Goal: Task Accomplishment & Management: Use online tool/utility

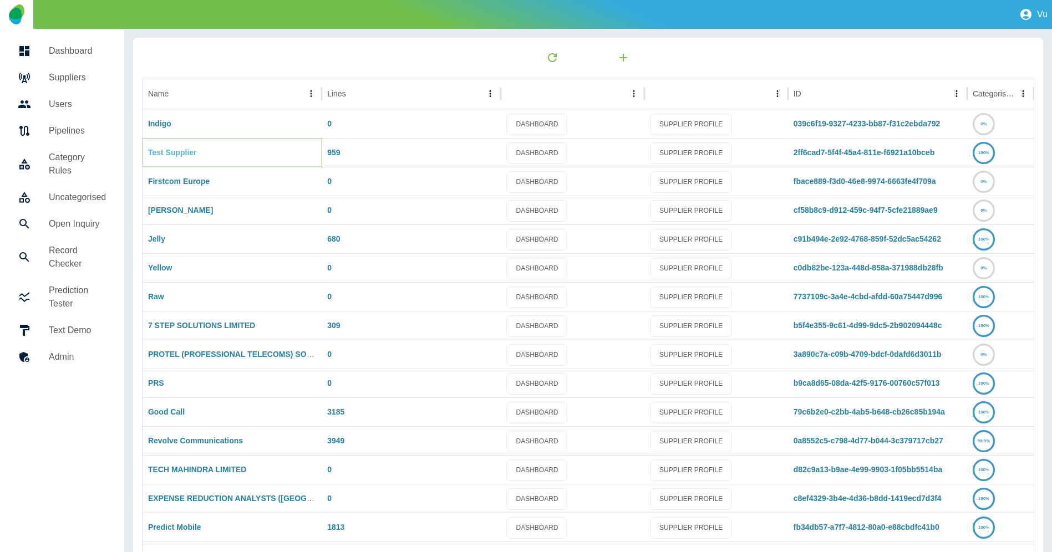
click at [164, 153] on link "Test Supplier" at bounding box center [172, 152] width 49 height 9
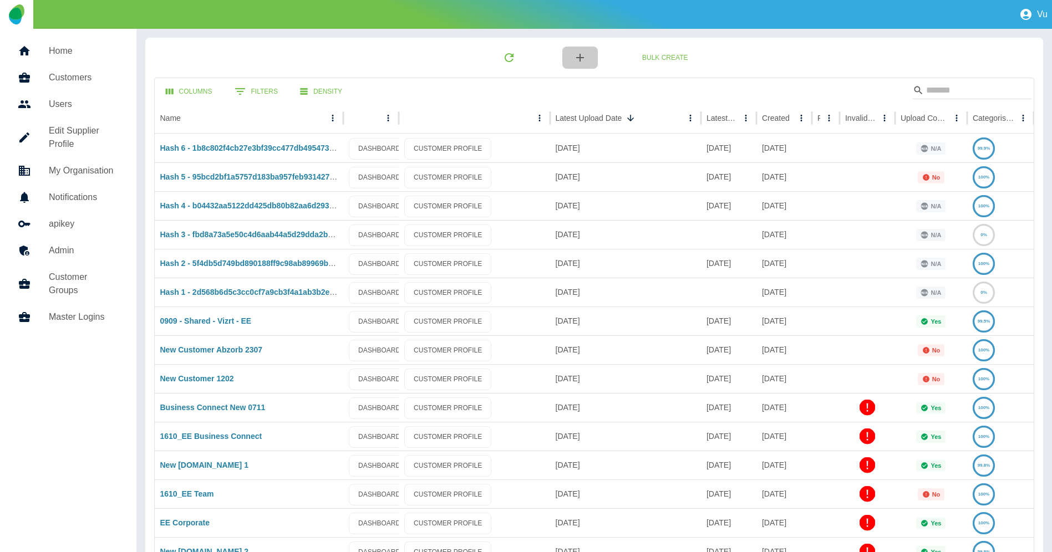
click at [583, 59] on icon "button" at bounding box center [579, 57] width 13 height 13
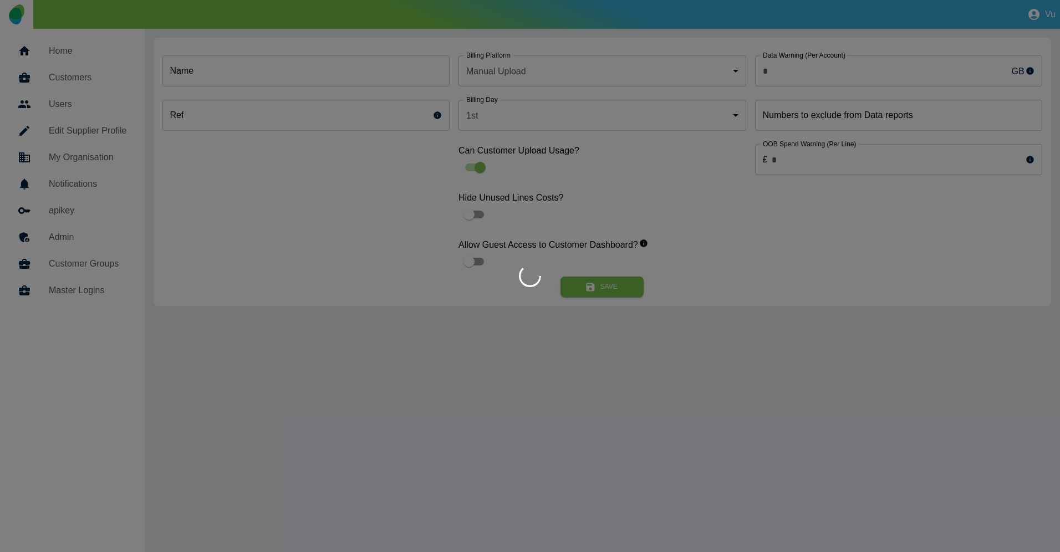
type input "*"
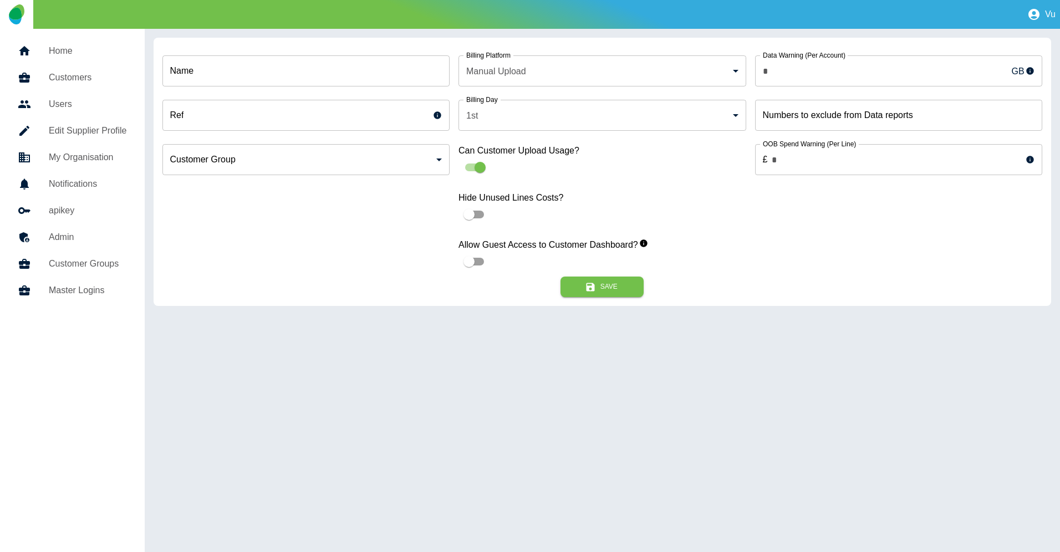
click at [292, 72] on input "Name" at bounding box center [306, 70] width 288 height 31
paste input "**********"
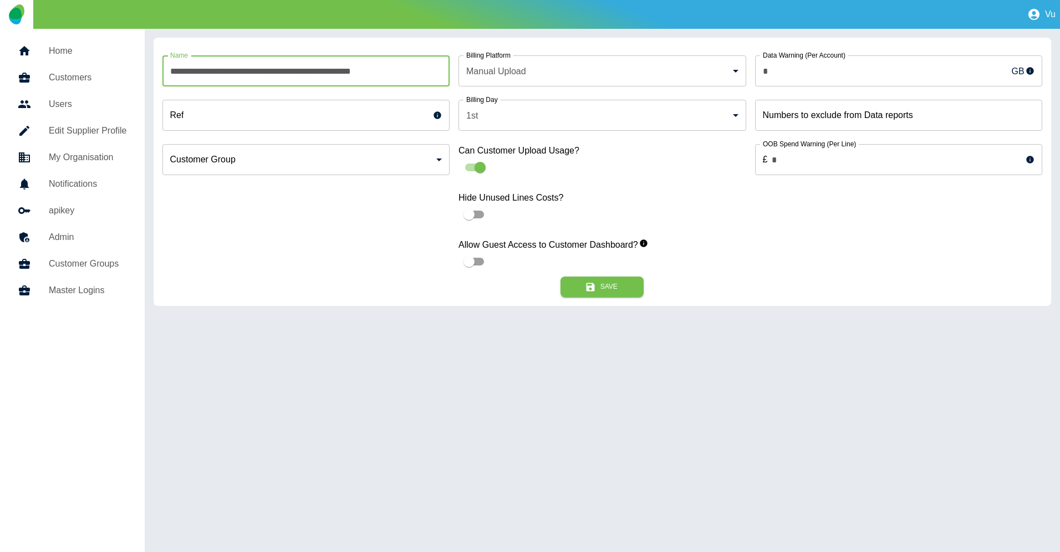
drag, startPoint x: 198, startPoint y: 72, endPoint x: 154, endPoint y: 72, distance: 44.3
click at [154, 72] on div "**********" at bounding box center [602, 172] width 897 height 268
type input "**********"
click at [593, 284] on icon "submit" at bounding box center [590, 287] width 8 height 8
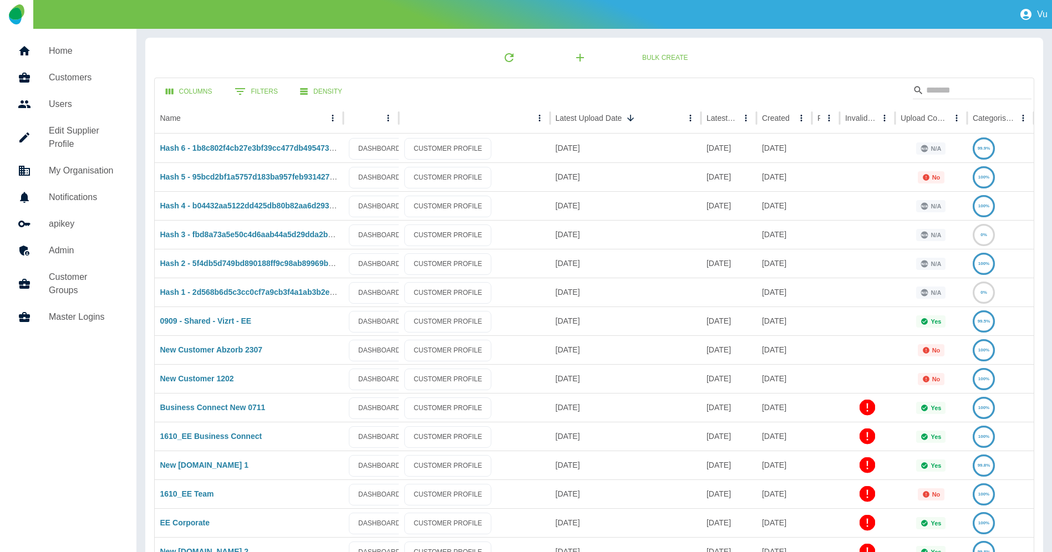
scroll to position [292, 0]
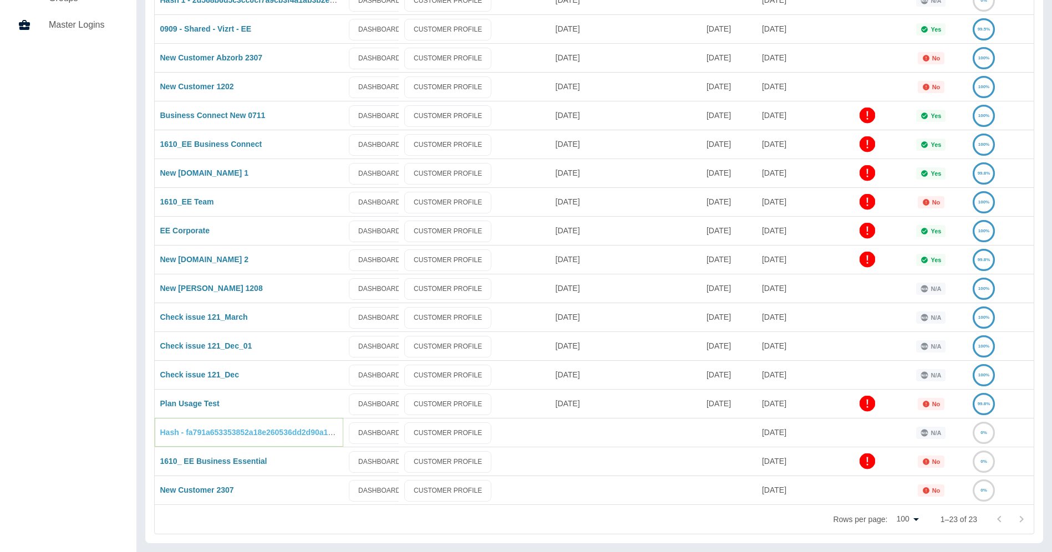
click at [277, 432] on link "Hash - fa791a653353852a18e260536dd2d90a16582aed" at bounding box center [259, 432] width 198 height 9
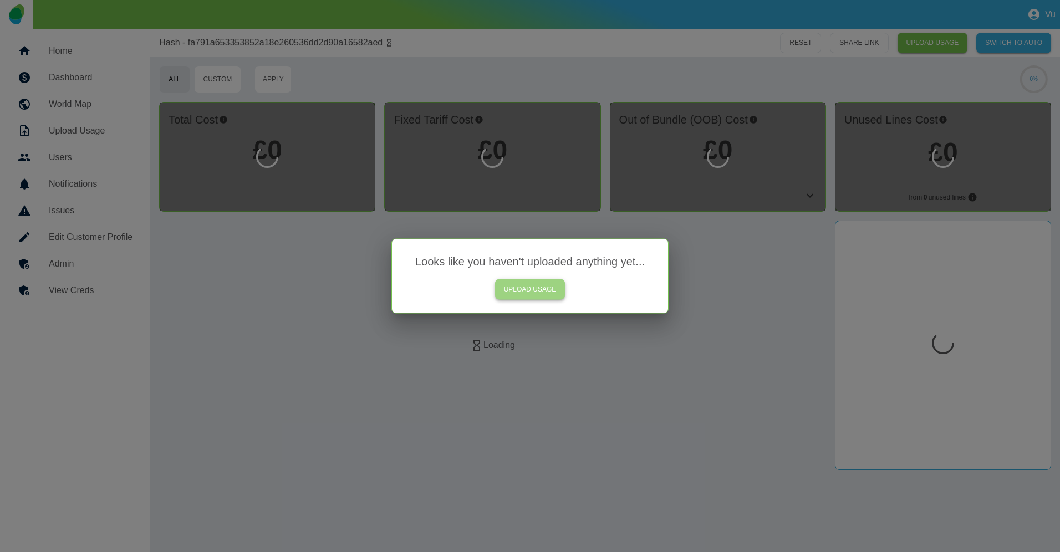
click at [532, 292] on link "UPLOAD USAGE" at bounding box center [530, 289] width 70 height 21
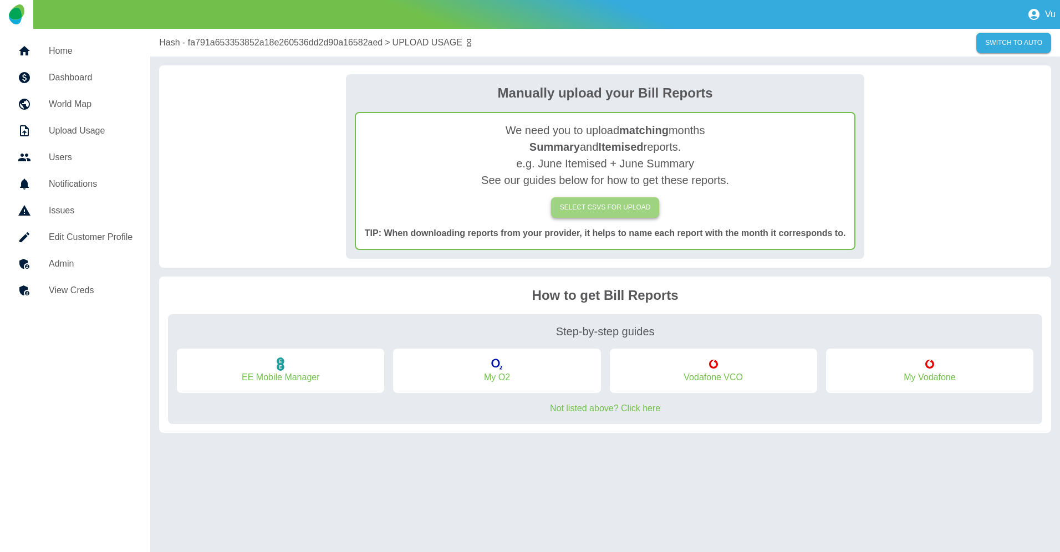
click at [601, 216] on label "SELECT CSVs FOR UPLOAD" at bounding box center [605, 207] width 109 height 21
click at [0, 0] on input "SELECT CSVs FOR UPLOAD" at bounding box center [0, 0] width 0 height 0
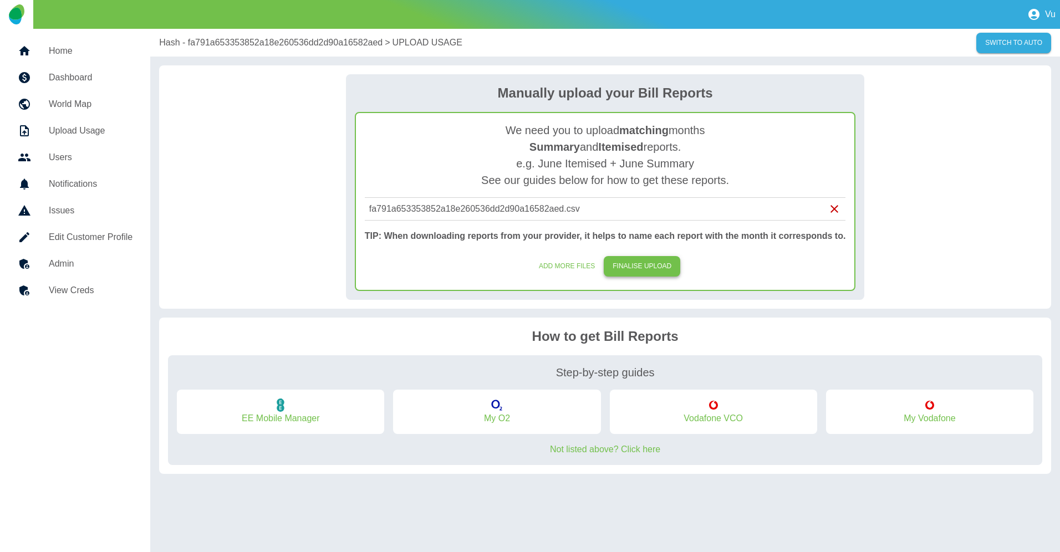
click at [639, 268] on button "FINALISE UPLOAD" at bounding box center [642, 266] width 76 height 21
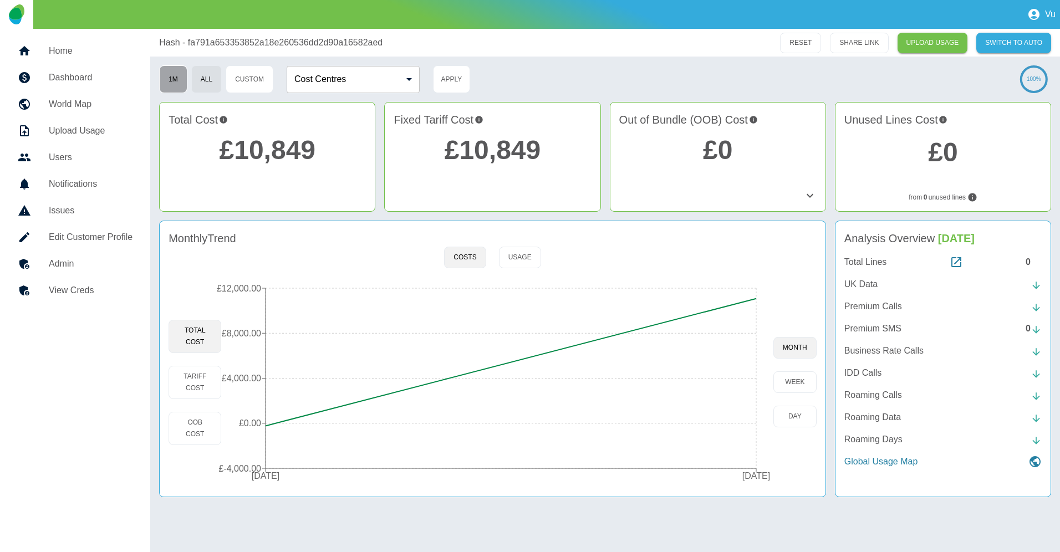
click at [172, 75] on button "1M" at bounding box center [173, 79] width 28 height 28
